Goal: Check status: Check status

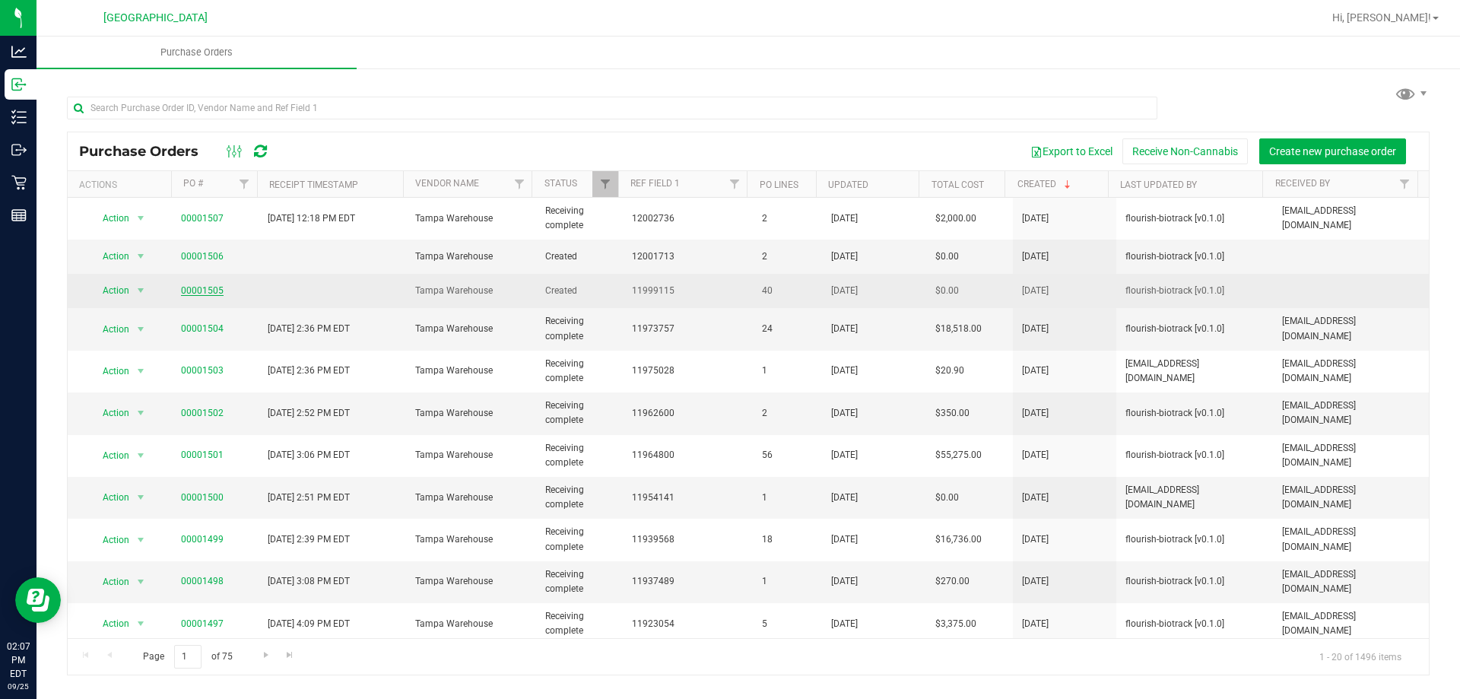
click at [206, 287] on link "00001505" at bounding box center [202, 290] width 43 height 11
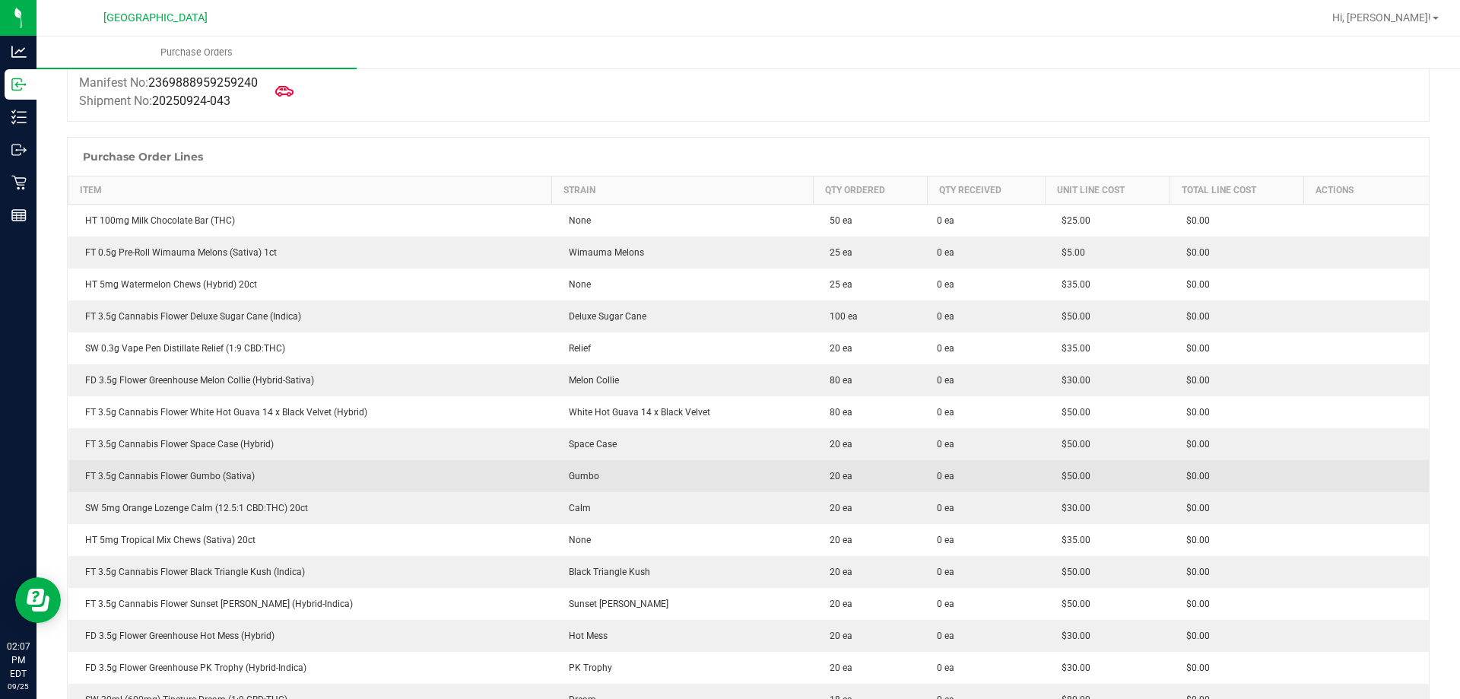
scroll to position [152, 0]
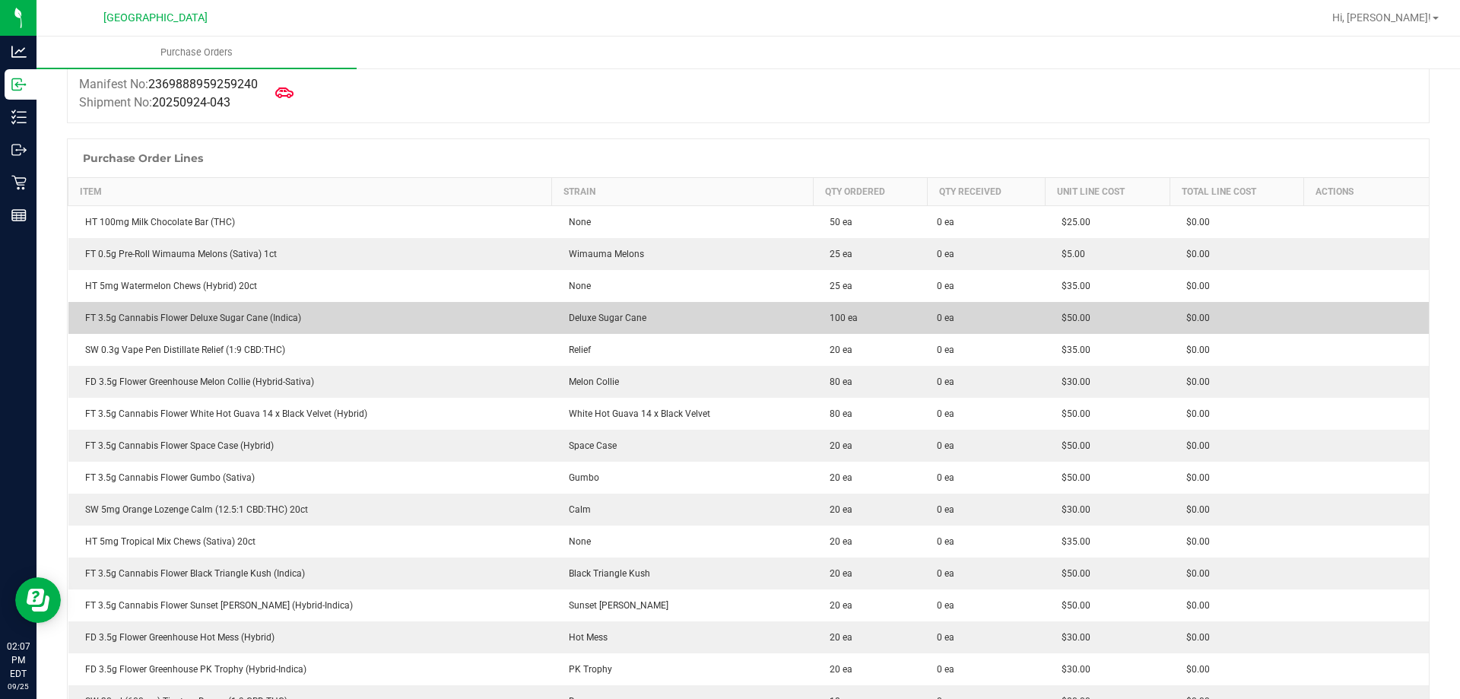
click at [716, 326] on td "Deluxe Sugar Cane" at bounding box center [682, 318] width 261 height 32
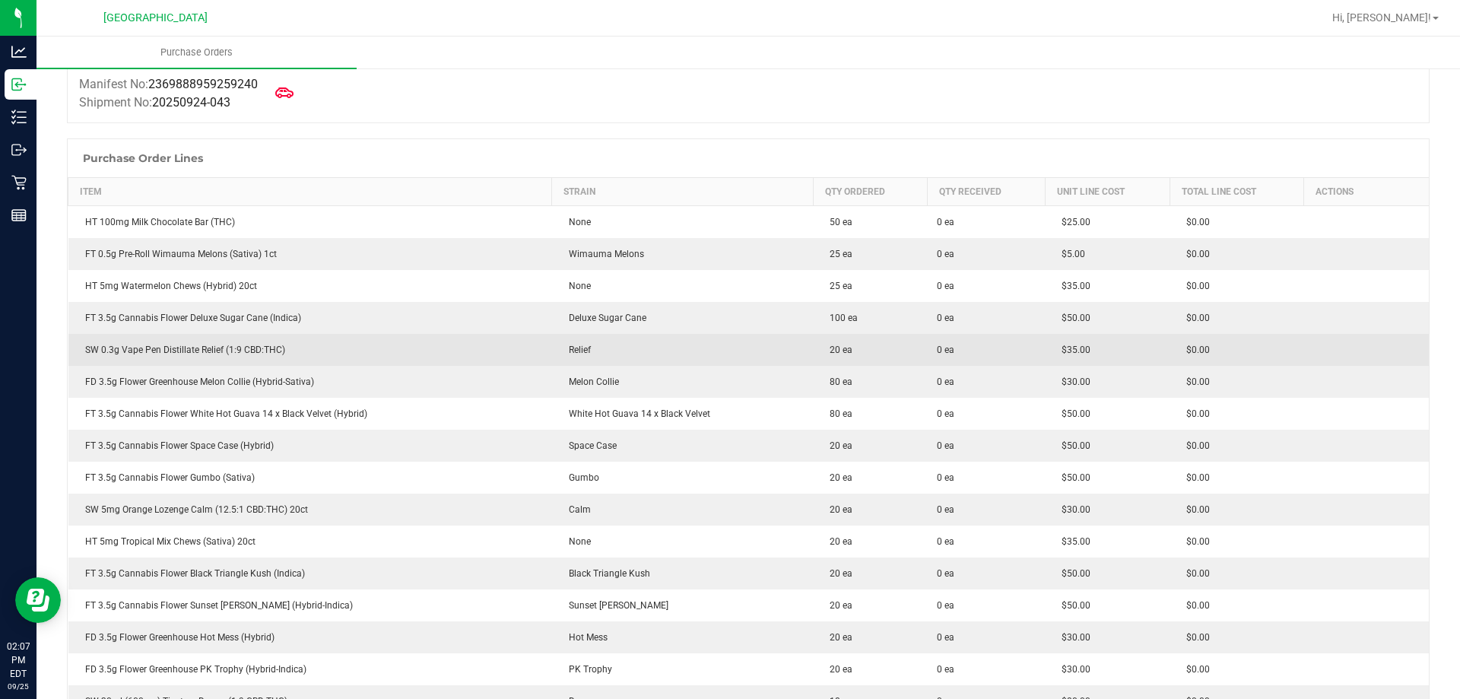
scroll to position [76, 0]
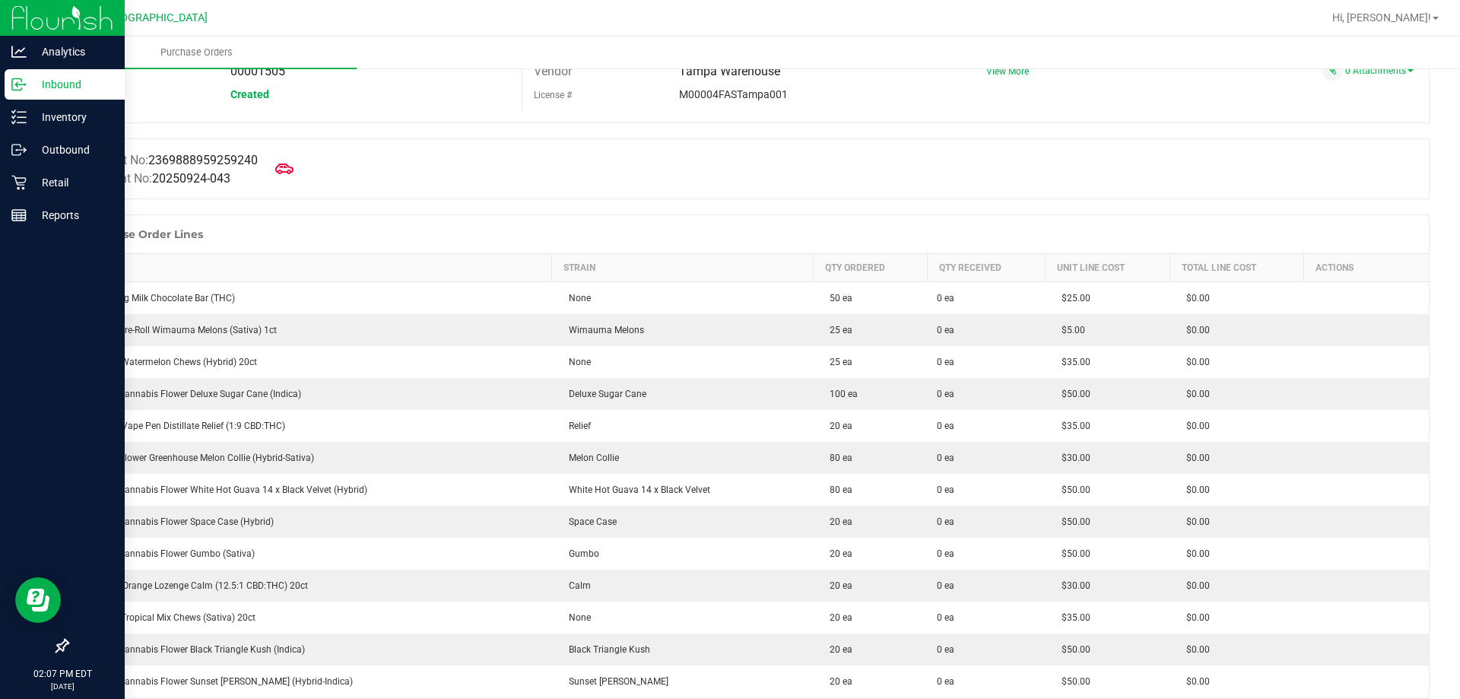
click at [11, 70] on div "Inbound" at bounding box center [65, 84] width 120 height 30
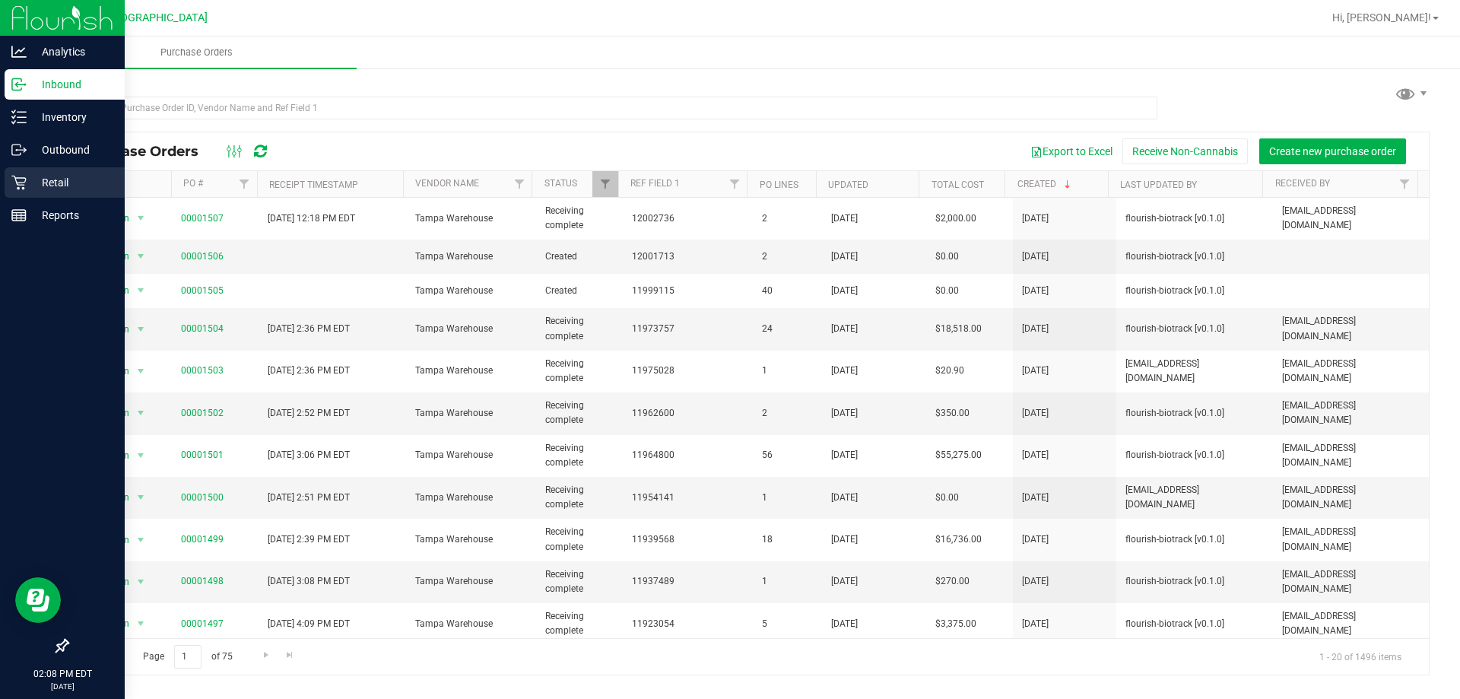
click at [76, 184] on p "Retail" at bounding box center [72, 182] width 91 height 18
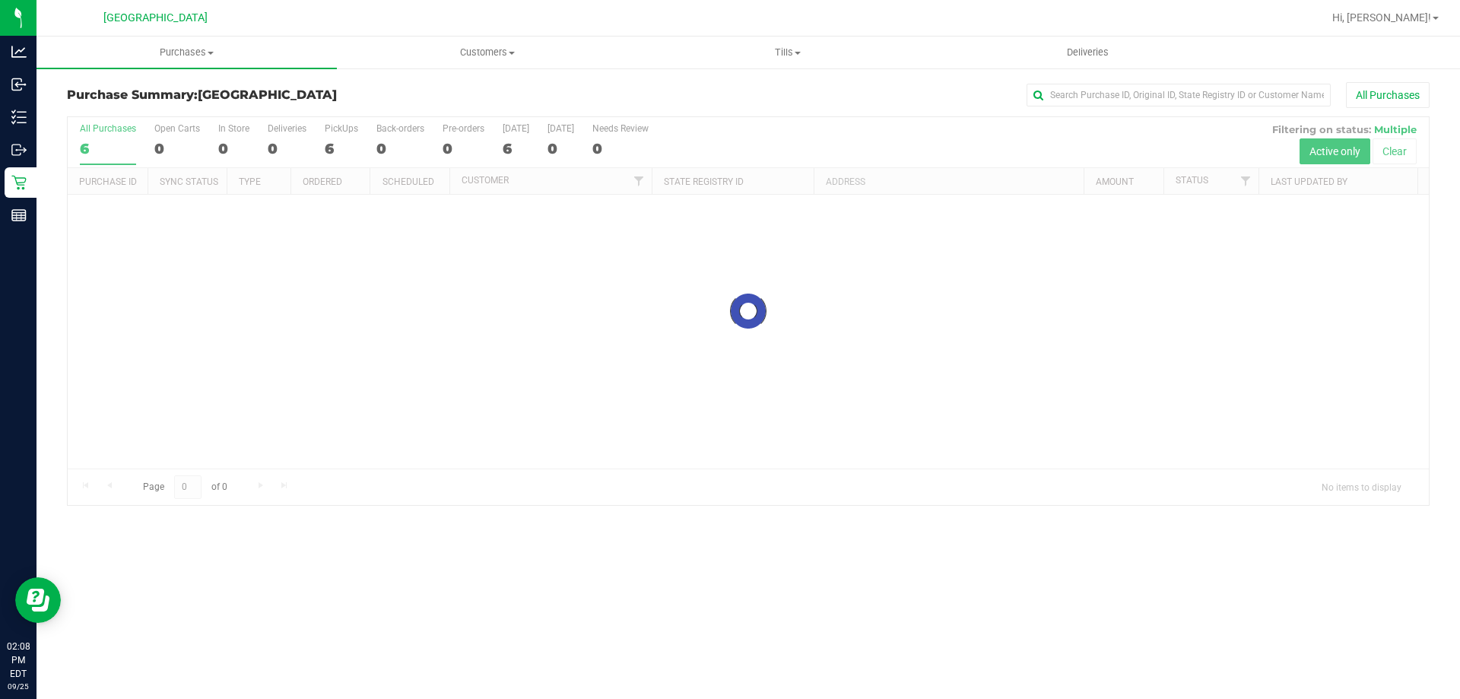
click at [545, 103] on div "All Purchases" at bounding box center [975, 95] width 909 height 26
